Goal: Find specific fact: Find specific fact

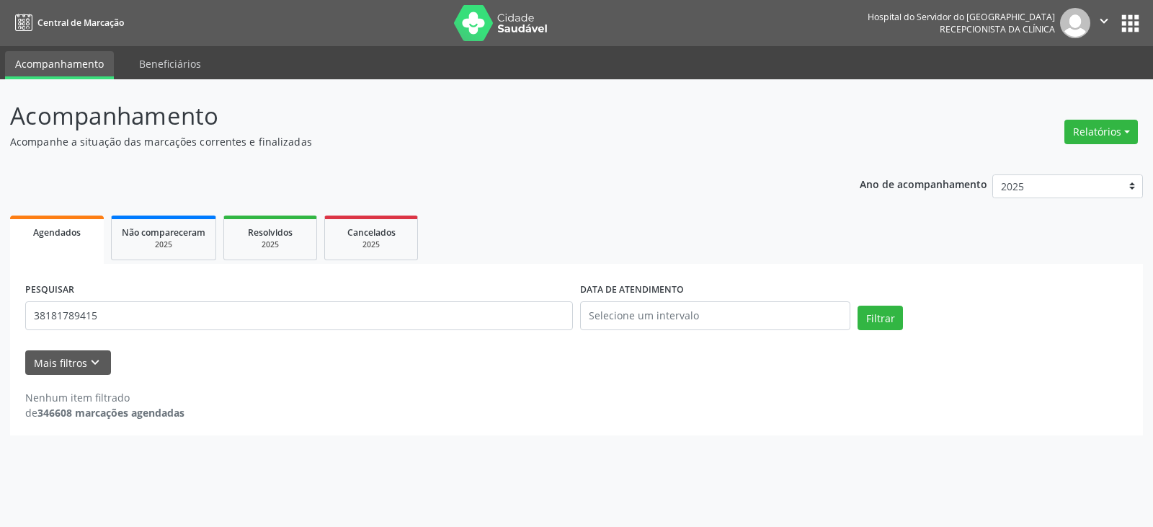
type input "38181789415"
click at [858, 306] on button "Filtrar" at bounding box center [880, 318] width 45 height 25
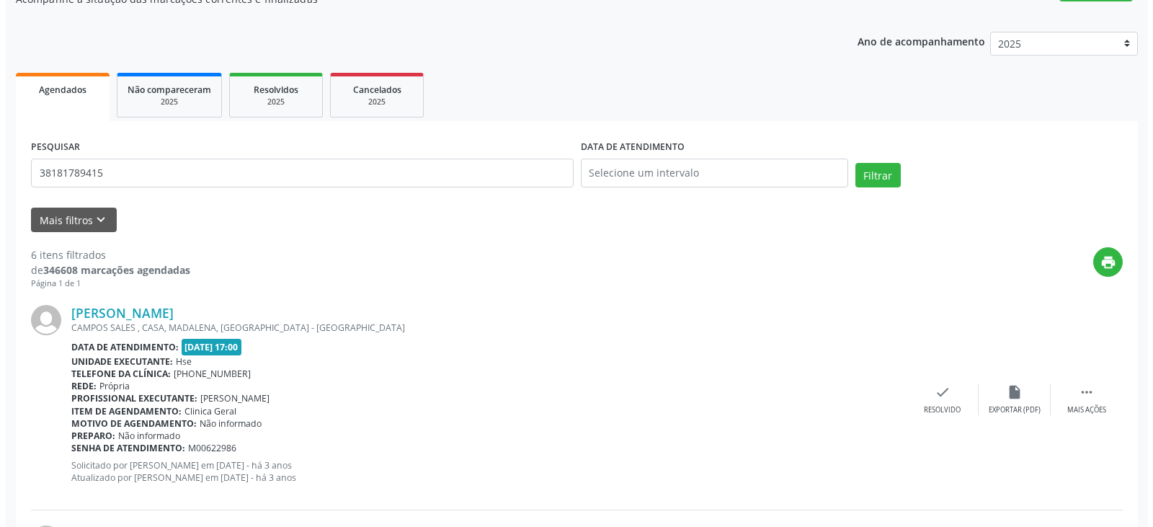
scroll to position [144, 0]
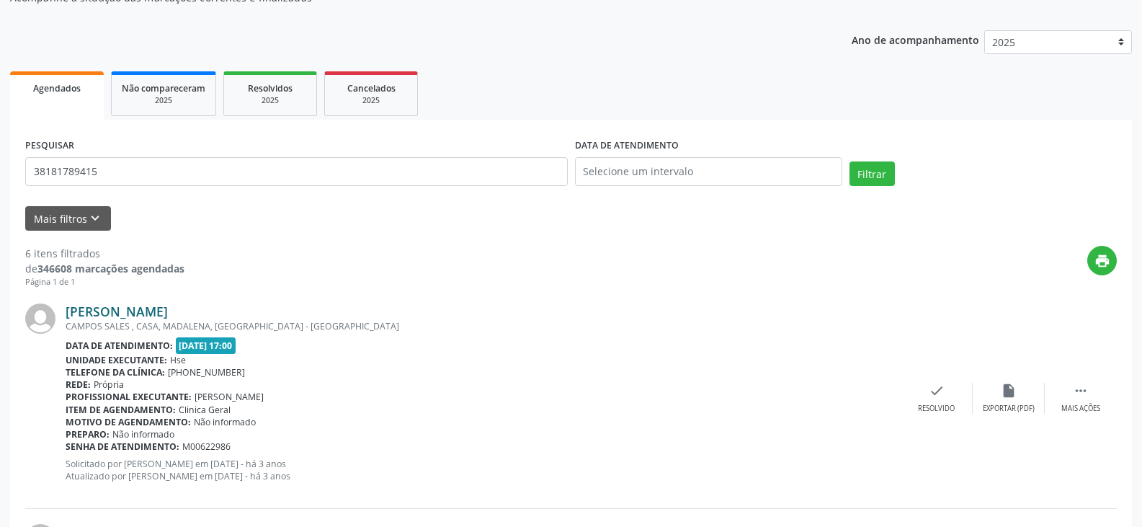
click at [168, 314] on link "[PERSON_NAME]" at bounding box center [117, 311] width 102 height 16
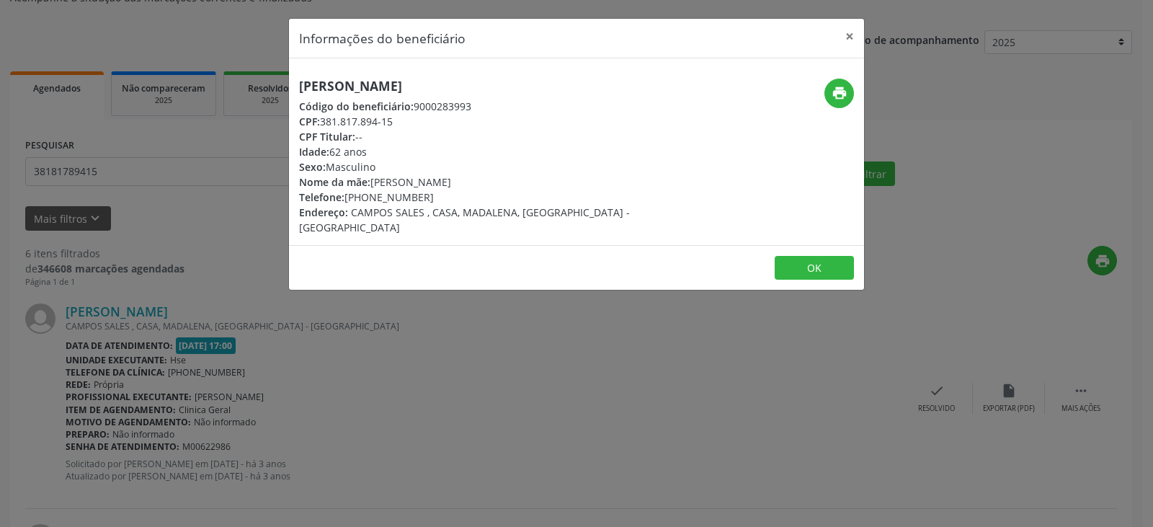
drag, startPoint x: 530, startPoint y: 89, endPoint x: 275, endPoint y: 86, distance: 255.1
click at [275, 86] on div "Informações do beneficiário × [PERSON_NAME] Código do beneficiário: 9000283993 …" at bounding box center [576, 263] width 1153 height 527
copy h5 "[PERSON_NAME]"
drag, startPoint x: 411, startPoint y: 116, endPoint x: 324, endPoint y: 123, distance: 87.5
click at [324, 123] on div "CPF: 381.817.894-15" at bounding box center [480, 121] width 363 height 15
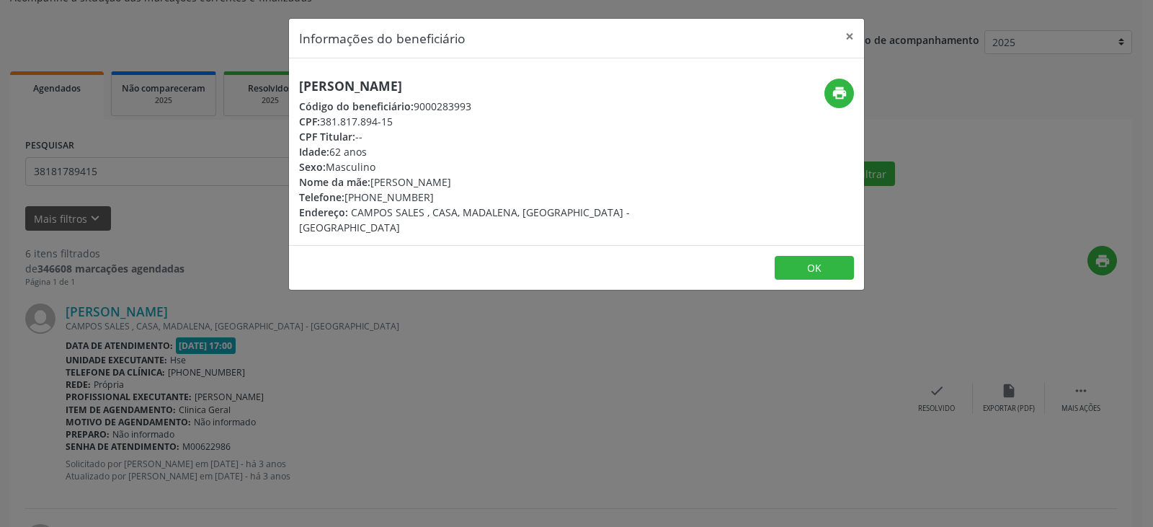
copy div "381.817.894-15"
drag, startPoint x: 441, startPoint y: 196, endPoint x: 364, endPoint y: 196, distance: 77.1
click at [364, 196] on div "Telefone: [PHONE_NUMBER]" at bounding box center [480, 197] width 363 height 15
copy div "99473-0580"
click at [842, 93] on icon "print" at bounding box center [840, 93] width 16 height 16
